Goal: Task Accomplishment & Management: Use online tool/utility

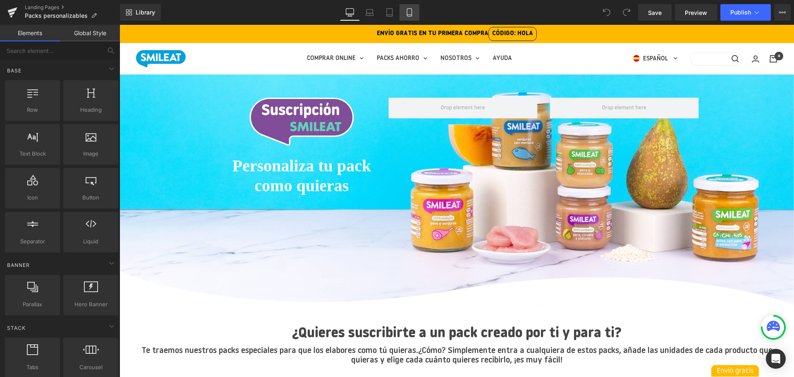
click at [410, 12] on icon at bounding box center [409, 12] width 8 height 8
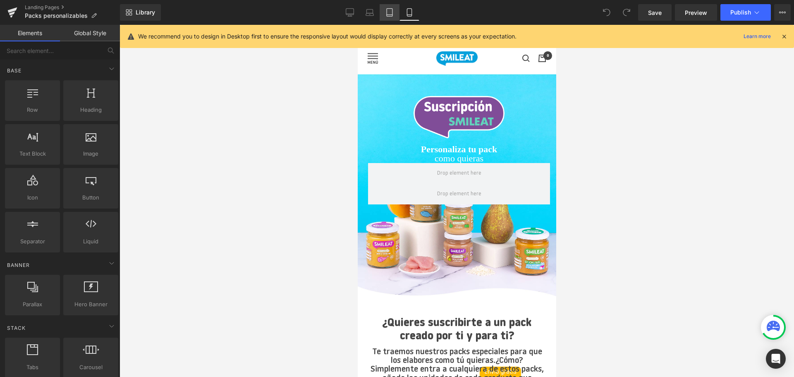
click at [390, 10] on icon at bounding box center [389, 12] width 8 height 8
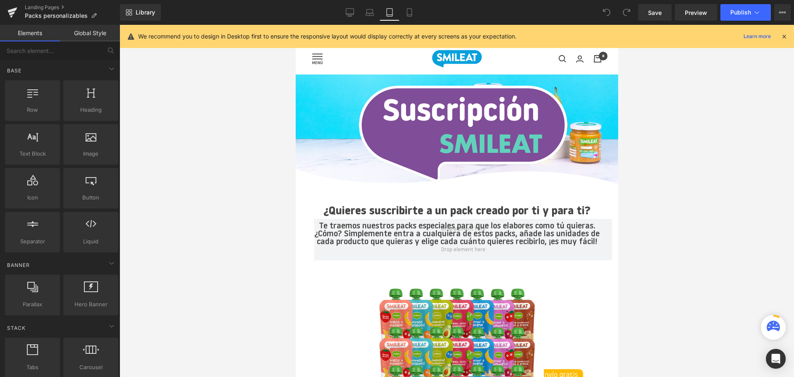
scroll to position [25, 0]
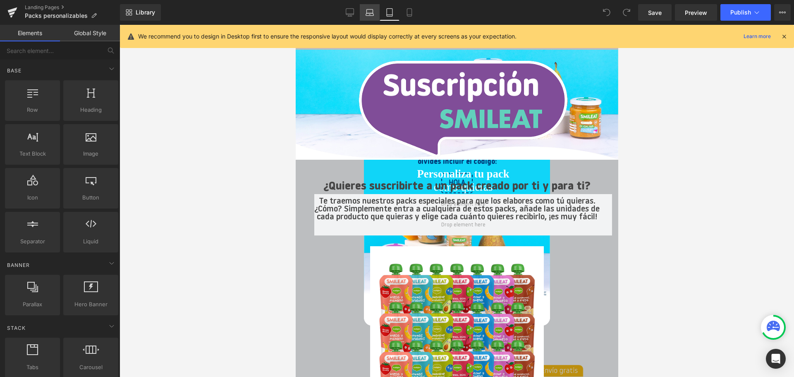
click at [375, 12] on link "Laptop" at bounding box center [370, 12] width 20 height 17
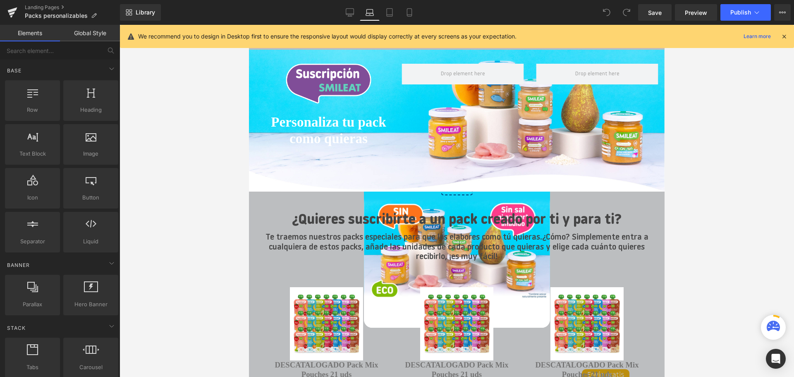
scroll to position [50, 0]
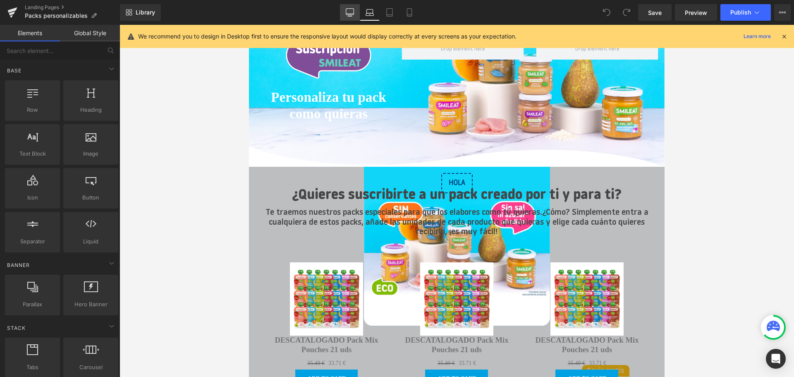
click at [350, 14] on icon at bounding box center [350, 12] width 8 height 8
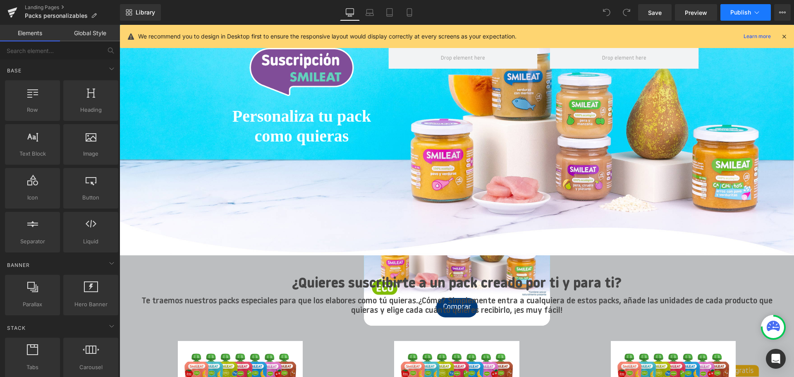
click at [729, 16] on button "Publish" at bounding box center [745, 12] width 50 height 17
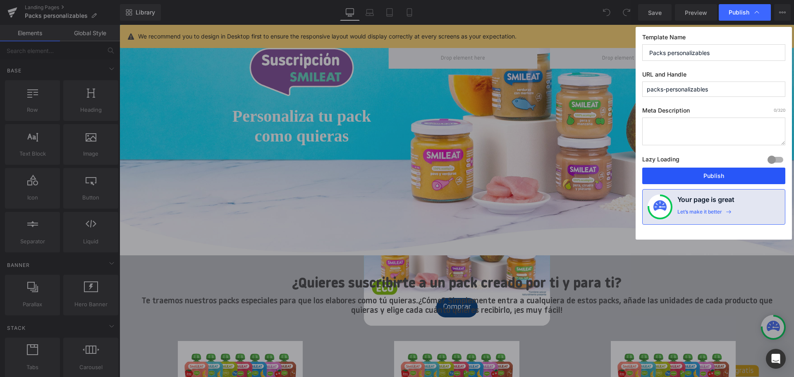
click at [742, 180] on button "Publish" at bounding box center [713, 175] width 143 height 17
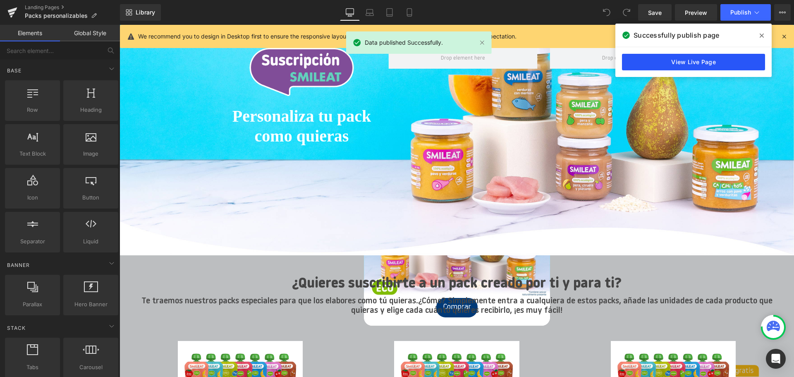
click at [702, 60] on link "View Live Page" at bounding box center [693, 62] width 143 height 17
